Goal: Navigation & Orientation: Find specific page/section

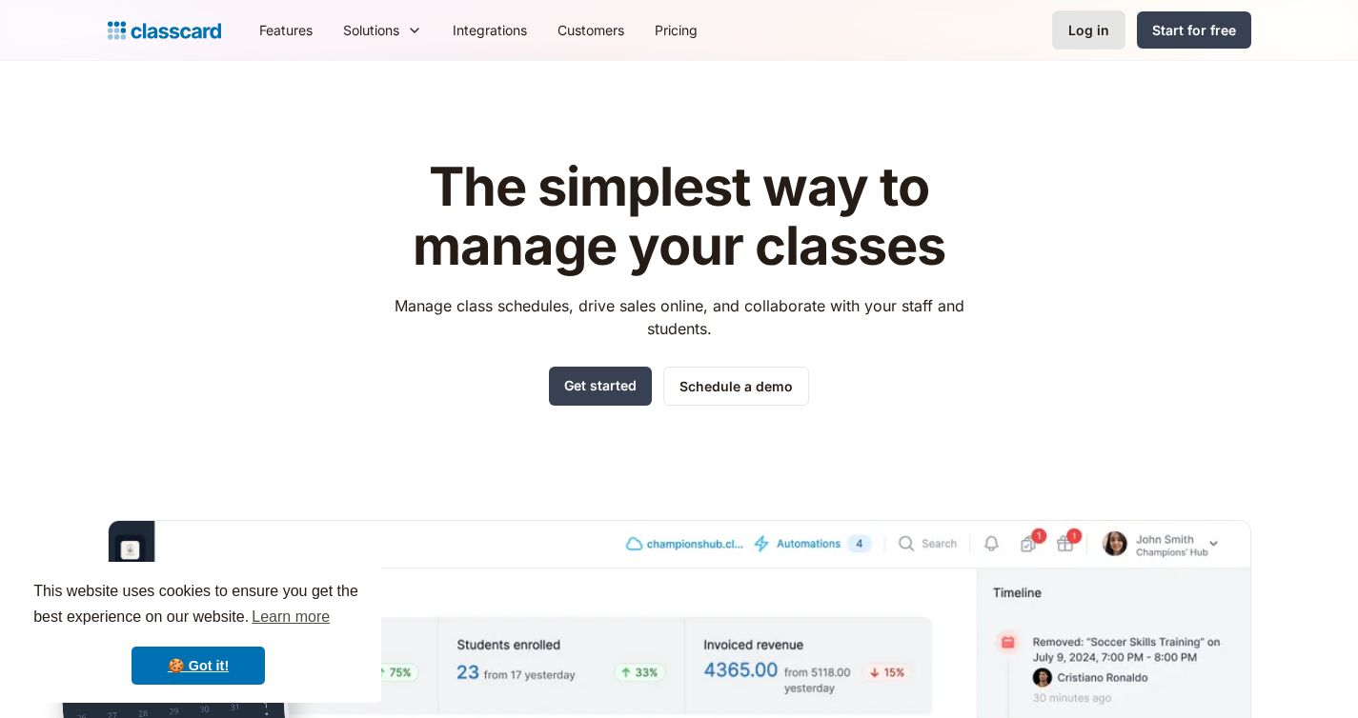
click at [1085, 21] on div "Log in" at bounding box center [1088, 30] width 41 height 20
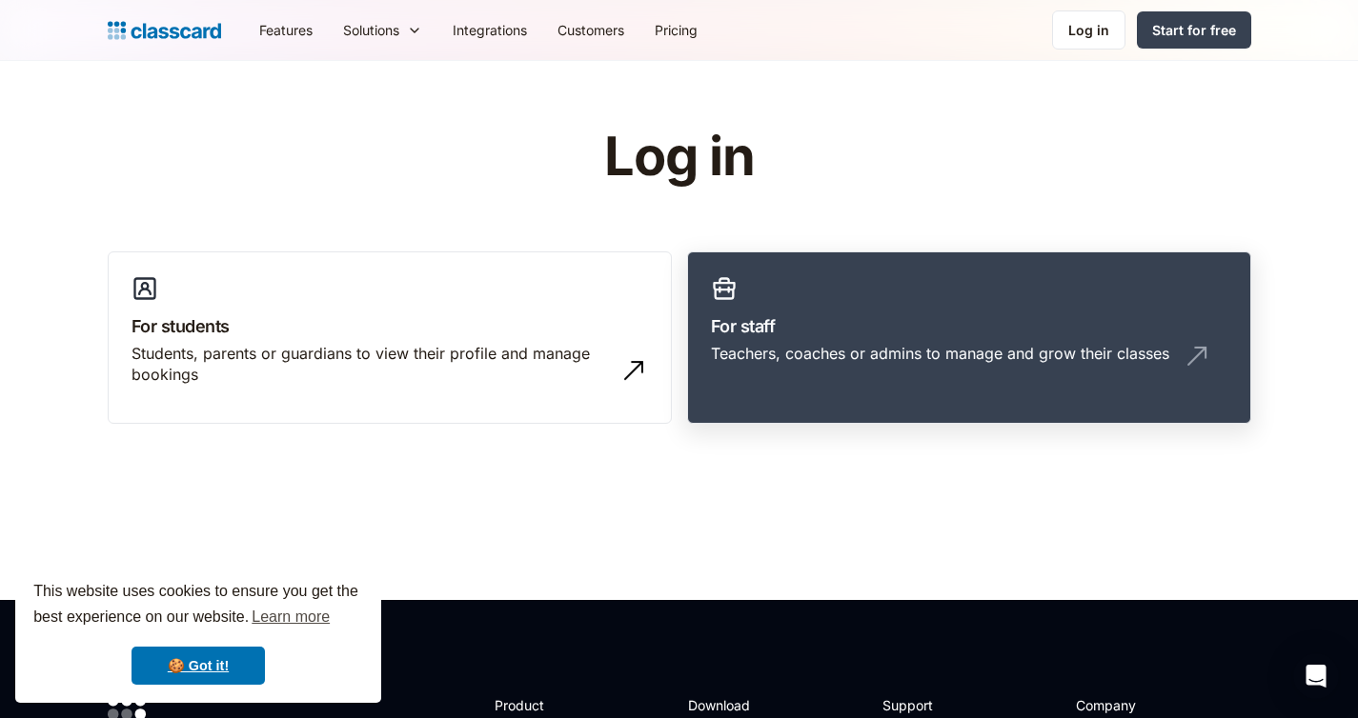
click at [804, 318] on h3 "For staff" at bounding box center [969, 326] width 516 height 26
